Goal: Navigation & Orientation: Go to known website

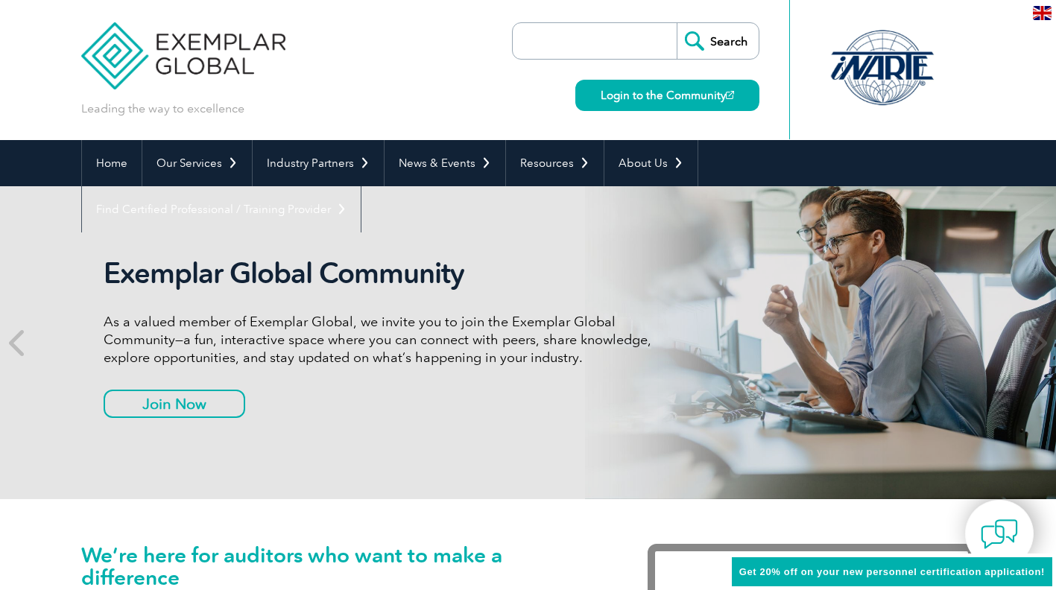
click at [647, 90] on link "Login to the Community" at bounding box center [668, 95] width 184 height 31
